Goal: Information Seeking & Learning: Learn about a topic

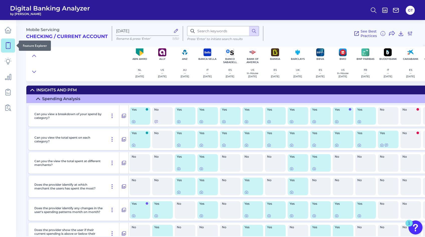
click at [10, 43] on icon at bounding box center [8, 45] width 7 height 7
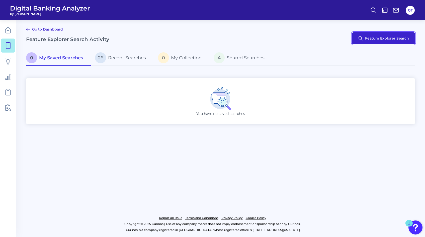
click at [369, 40] on button "Feature Explorer Search" at bounding box center [383, 38] width 63 height 12
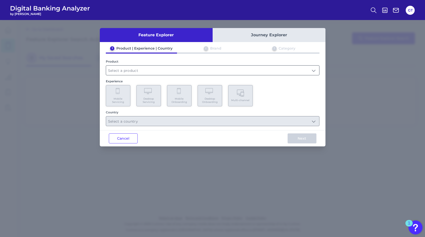
click at [120, 70] on input "text" at bounding box center [212, 71] width 213 height 10
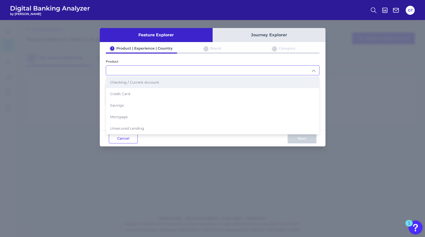
click at [127, 81] on span "Checking / Current Account" at bounding box center [134, 82] width 49 height 5
type input "Checking / Current Account"
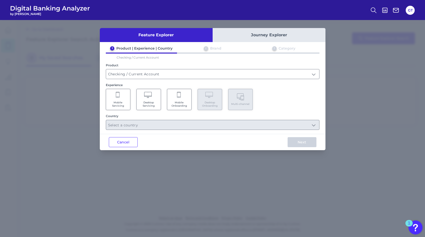
click at [121, 105] on span "Mobile Servicing" at bounding box center [118, 104] width 19 height 7
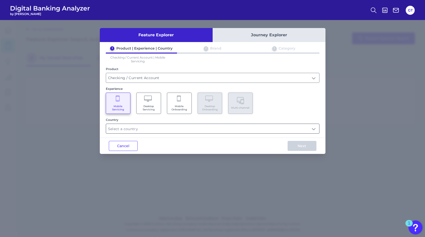
click at [129, 130] on input "text" at bounding box center [212, 129] width 213 height 10
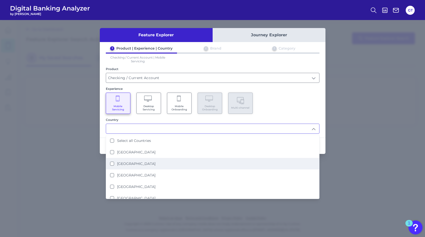
click at [112, 162] on Kingdom "[GEOGRAPHIC_DATA]" at bounding box center [112, 164] width 4 height 4
type input "[GEOGRAPHIC_DATA]"
drag, startPoint x: 68, startPoint y: 152, endPoint x: 93, endPoint y: 152, distance: 24.6
click at [68, 152] on div "Feature Explorer Journey Explorer 1 Product | Experience | Country 2 Brand 3 Ca…" at bounding box center [212, 128] width 425 height 217
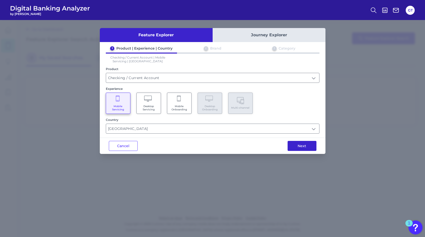
click at [298, 143] on button "Next" at bounding box center [302, 146] width 29 height 10
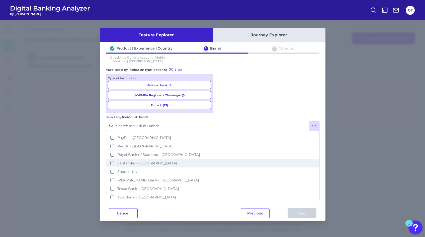
scroll to position [154, 0]
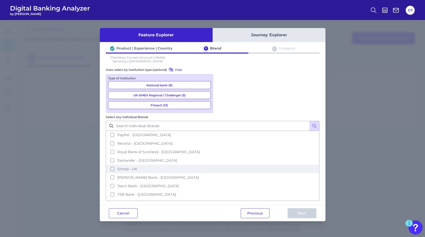
click at [222, 165] on button "Snoop - UK" at bounding box center [212, 169] width 213 height 9
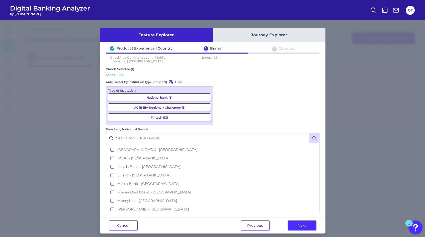
scroll to position [61, 0]
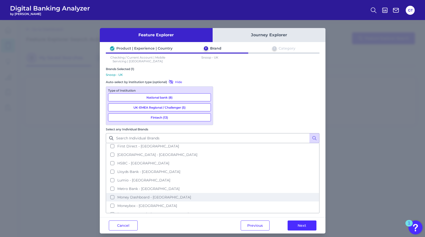
click at [221, 193] on button "Money Dashboard - [GEOGRAPHIC_DATA]" at bounding box center [212, 197] width 213 height 9
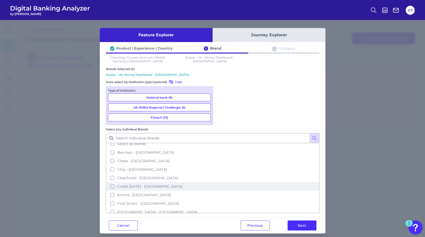
scroll to position [0, 0]
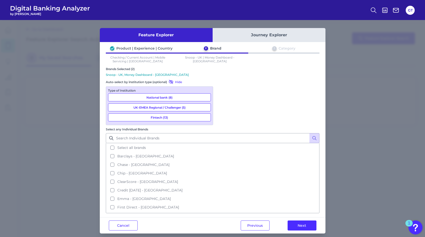
drag, startPoint x: 172, startPoint y: 96, endPoint x: 172, endPoint y: 103, distance: 7.5
click at [172, 96] on button "National bank (8)" at bounding box center [159, 97] width 103 height 8
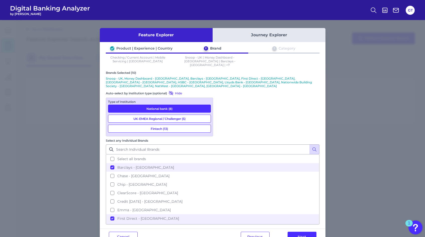
click at [171, 115] on button "UK-EMEA Regional / Challenger (5)" at bounding box center [159, 119] width 103 height 8
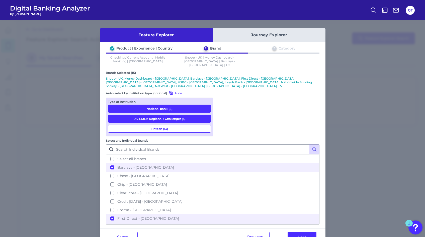
click at [175, 125] on button "Fintech (13)" at bounding box center [159, 129] width 103 height 8
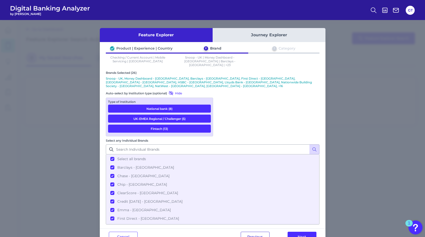
click at [259, 232] on button "Previous" at bounding box center [255, 237] width 29 height 10
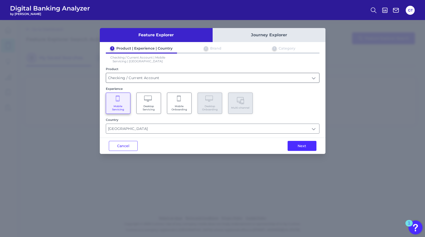
click at [144, 79] on input "Checking / Current Account" at bounding box center [212, 78] width 213 height 10
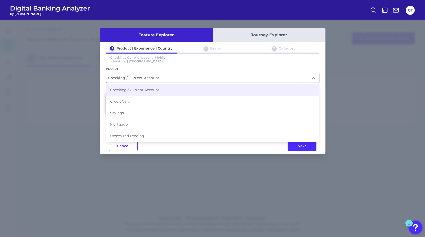
click at [143, 79] on input "Checking / Current Account" at bounding box center [212, 78] width 213 height 10
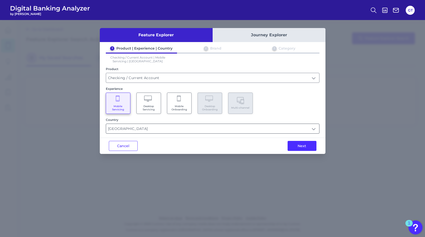
click at [129, 128] on input "[GEOGRAPHIC_DATA]" at bounding box center [212, 129] width 213 height 10
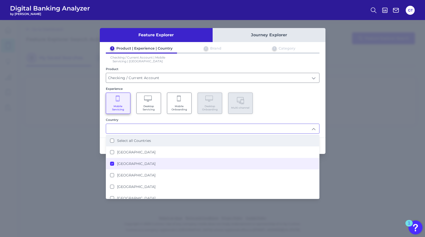
click at [113, 139] on Countries "Select all Countries" at bounding box center [112, 141] width 4 height 4
type input "Select all Countries"
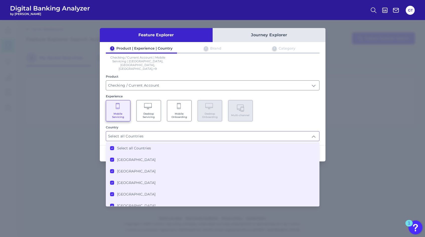
drag, startPoint x: 274, startPoint y: 118, endPoint x: 271, endPoint y: 116, distance: 3.3
click at [273, 117] on div "1 Product | Experience | Country 2 Brand 3 Category Checking / Current Account …" at bounding box center [213, 93] width 226 height 95
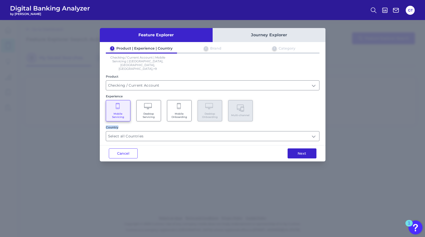
click at [305, 149] on button "Next" at bounding box center [302, 154] width 29 height 10
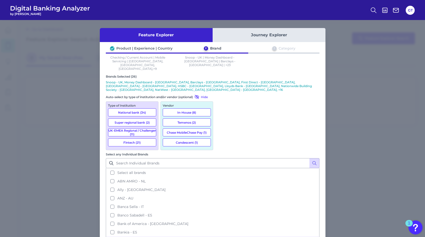
drag, startPoint x: 139, startPoint y: 100, endPoint x: 139, endPoint y: 105, distance: 4.8
click at [139, 109] on button "National bank (34)" at bounding box center [132, 113] width 48 height 8
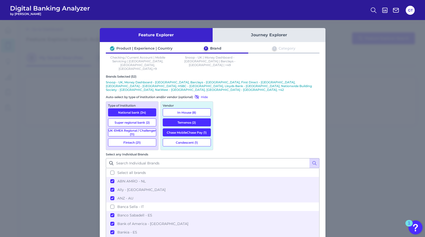
drag, startPoint x: 139, startPoint y: 110, endPoint x: 138, endPoint y: 117, distance: 6.8
click at [139, 119] on button "Super regional bank (2)" at bounding box center [132, 123] width 48 height 8
click at [138, 129] on button "UK-EMEA Regional / Challenger (11)" at bounding box center [132, 133] width 48 height 8
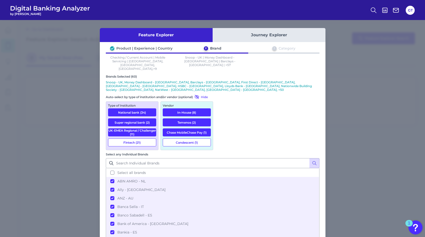
drag, startPoint x: 137, startPoint y: 131, endPoint x: 160, endPoint y: 133, distance: 22.7
click at [137, 139] on button "Fintech (21)" at bounding box center [132, 143] width 48 height 8
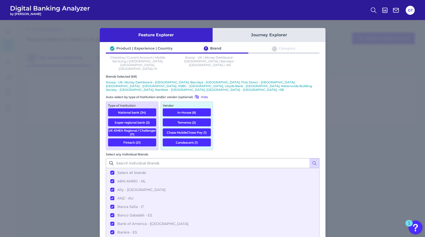
drag, startPoint x: 128, startPoint y: 129, endPoint x: 129, endPoint y: 124, distance: 5.0
click at [129, 139] on button "Fintech (21)" at bounding box center [132, 143] width 48 height 8
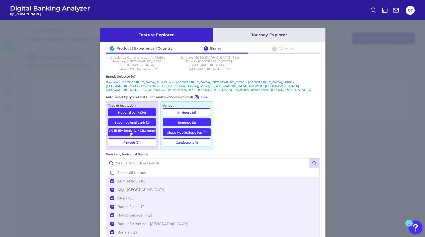
drag, startPoint x: 129, startPoint y: 122, endPoint x: 129, endPoint y: 113, distance: 9.5
click at [129, 129] on button "UK-EMEA Regional / Challenger (11)" at bounding box center [132, 133] width 48 height 8
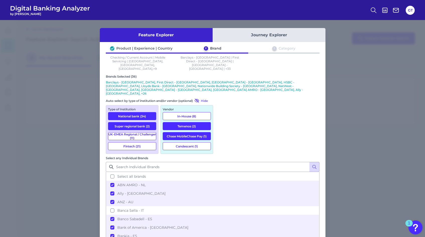
click at [129, 122] on button "Super regional bank (2)" at bounding box center [132, 126] width 48 height 8
drag, startPoint x: 132, startPoint y: 101, endPoint x: 134, endPoint y: 101, distance: 2.8
click at [132, 112] on button "National bank (34)" at bounding box center [132, 116] width 48 height 8
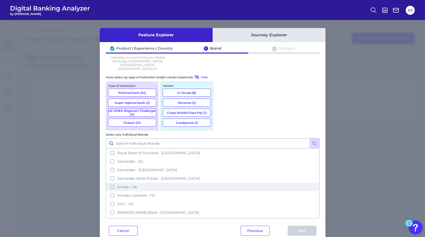
scroll to position [452, 0]
click at [220, 183] on button "Snoop - UK" at bounding box center [212, 187] width 213 height 9
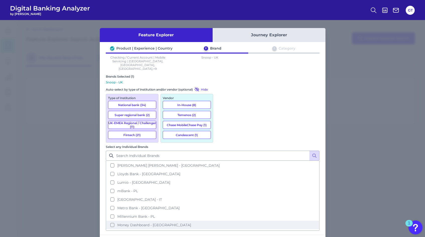
scroll to position [283, 0]
click at [220, 219] on button "Money Dashboard - [GEOGRAPHIC_DATA]" at bounding box center [212, 223] width 213 height 9
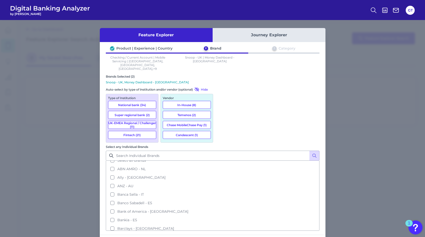
scroll to position [0, 0]
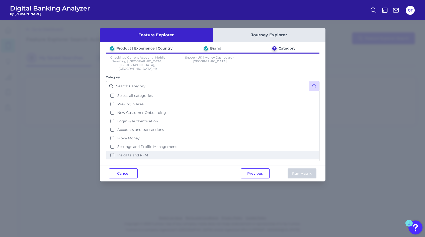
click at [113, 151] on button "Insights and PFM" at bounding box center [212, 155] width 213 height 9
click at [308, 169] on button "Run Matrix" at bounding box center [302, 174] width 29 height 10
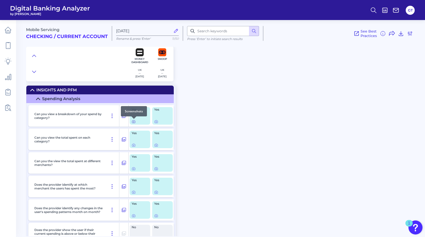
click at [132, 122] on icon at bounding box center [134, 122] width 4 height 4
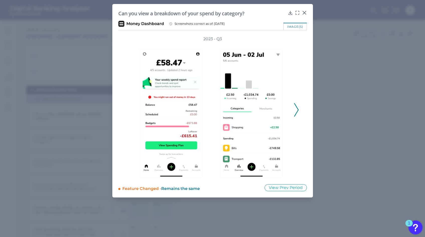
click at [297, 111] on icon at bounding box center [296, 110] width 5 height 14
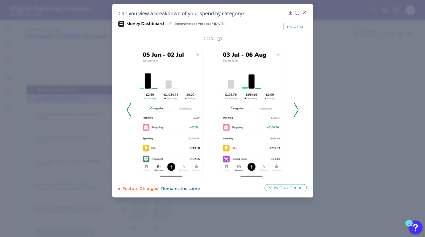
click at [297, 111] on icon at bounding box center [296, 110] width 5 height 14
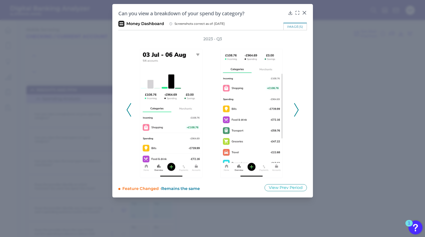
click at [297, 111] on icon at bounding box center [296, 110] width 5 height 14
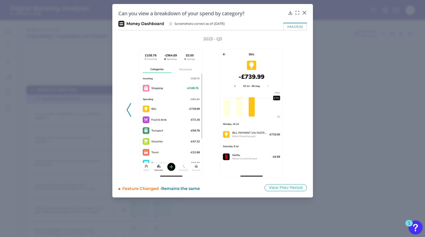
click at [297, 111] on div "2023 - Q3" at bounding box center [212, 107] width 172 height 142
click at [306, 13] on icon at bounding box center [304, 12] width 5 height 5
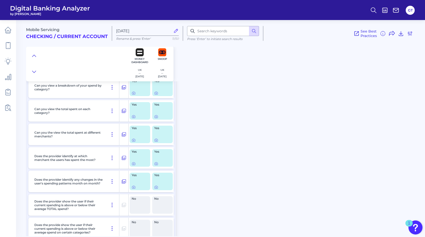
scroll to position [29, 0]
click at [133, 112] on div "Yes" at bounding box center [140, 111] width 21 height 18
click at [137, 104] on span "Yes" at bounding box center [139, 104] width 14 height 3
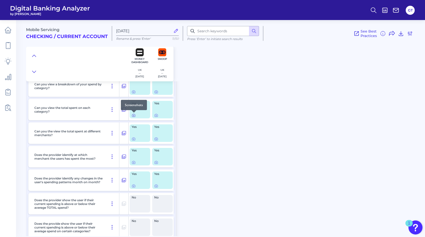
click at [134, 116] on icon at bounding box center [134, 116] width 4 height 4
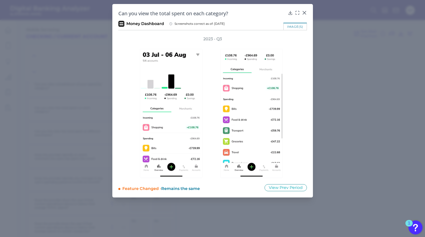
click at [307, 15] on div "Can you view the total spent on each category? Money Dashboard Screenshots corr…" at bounding box center [212, 101] width 201 height 194
click at [306, 13] on icon at bounding box center [304, 12] width 5 height 5
